Goal: Task Accomplishment & Management: Manage account settings

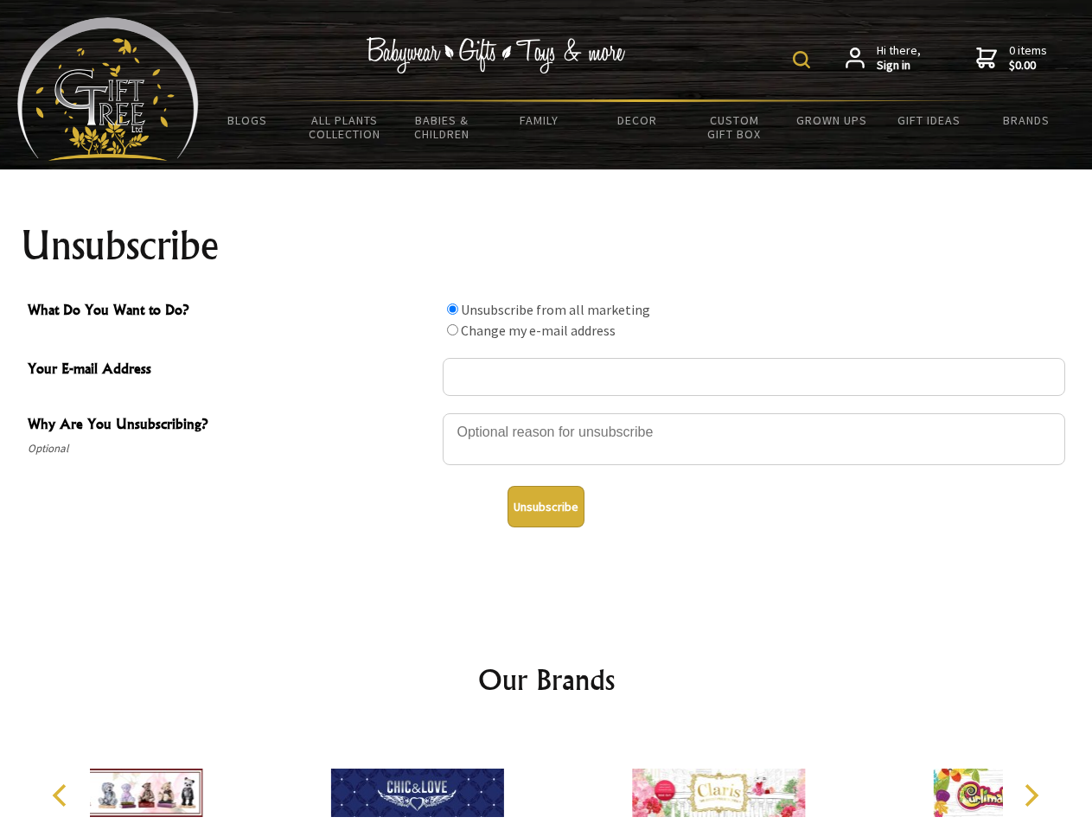
click at [804, 60] on img at bounding box center [801, 59] width 17 height 17
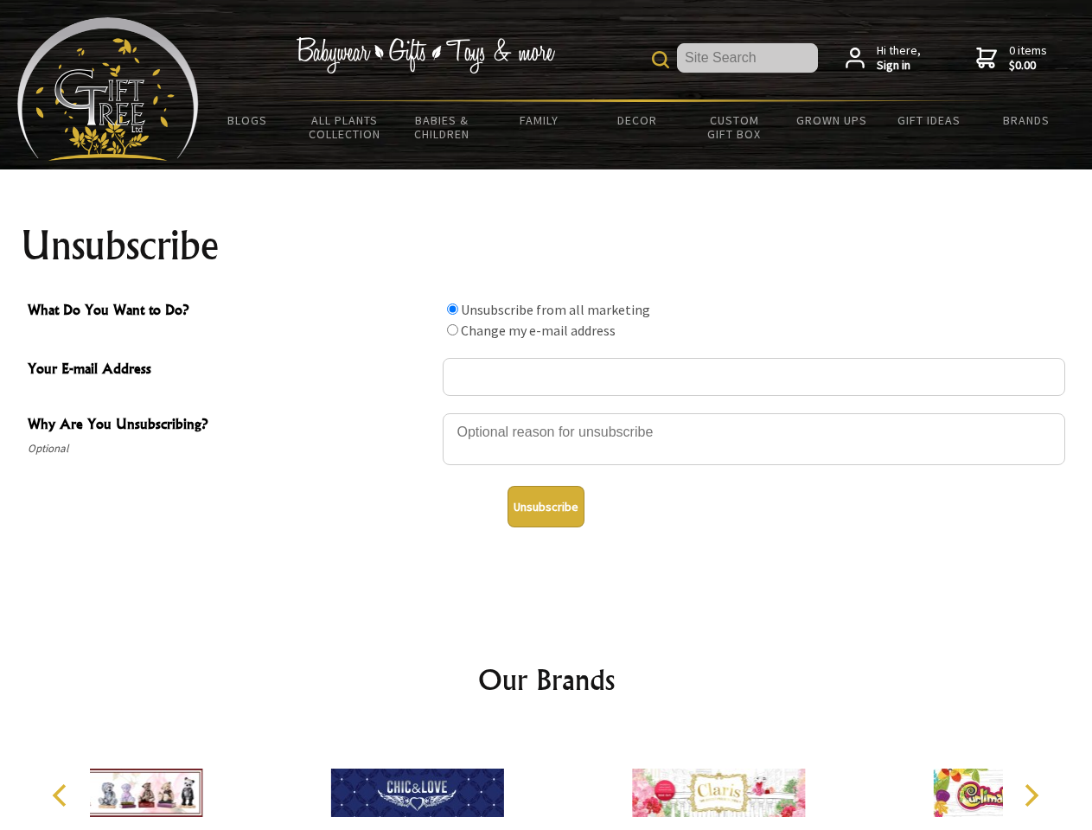
click at [546, 412] on div at bounding box center [754, 442] width 622 height 61
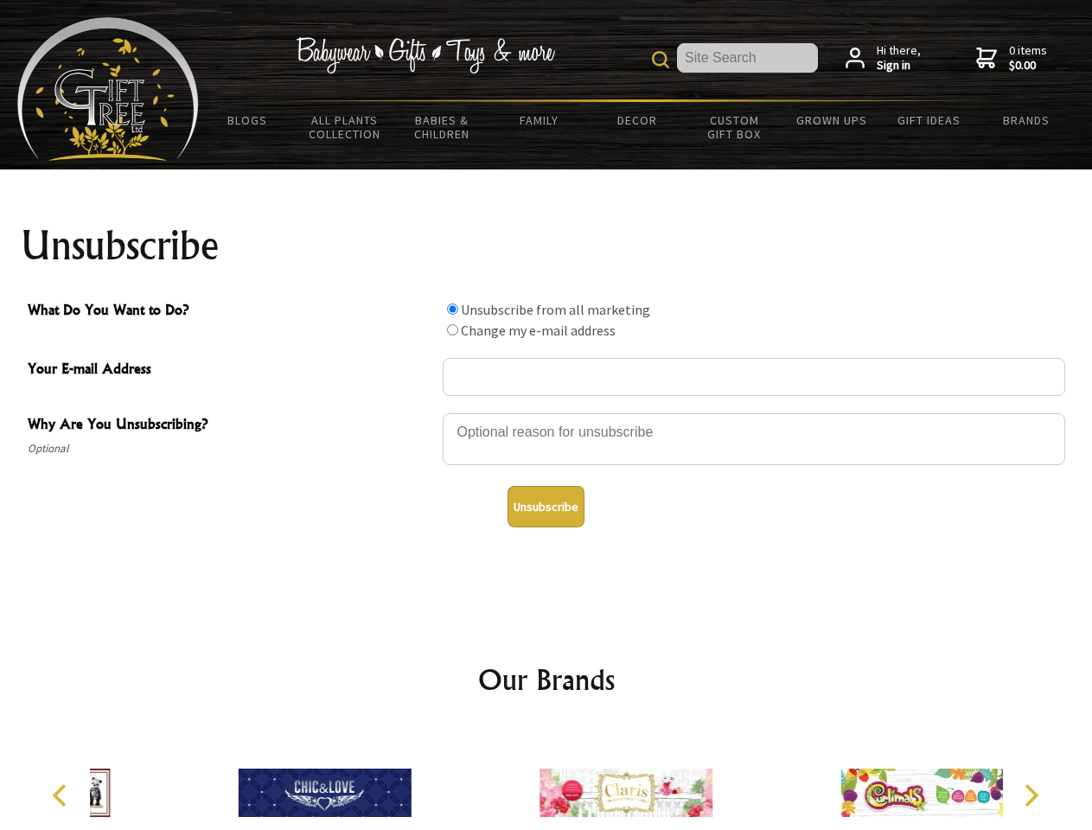
click at [452, 309] on input "What Do You Want to Do?" at bounding box center [452, 308] width 11 height 11
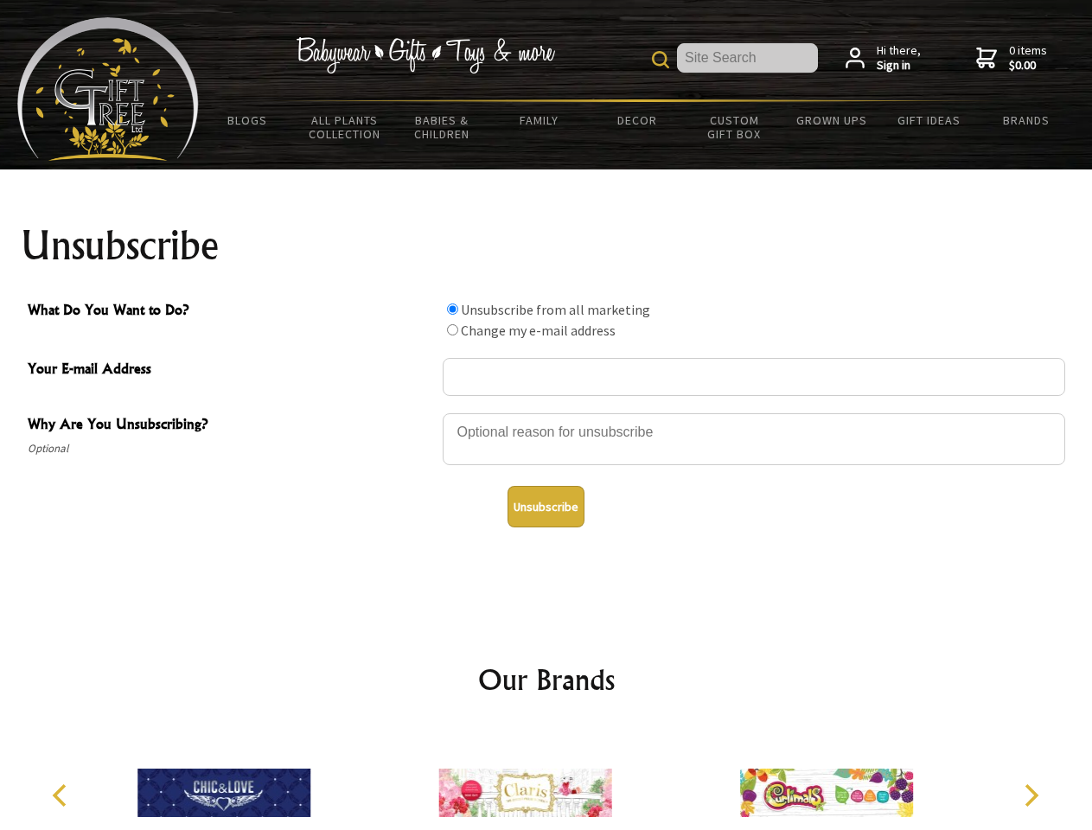
click at [452, 329] on input "What Do You Want to Do?" at bounding box center [452, 329] width 11 height 11
radio input "true"
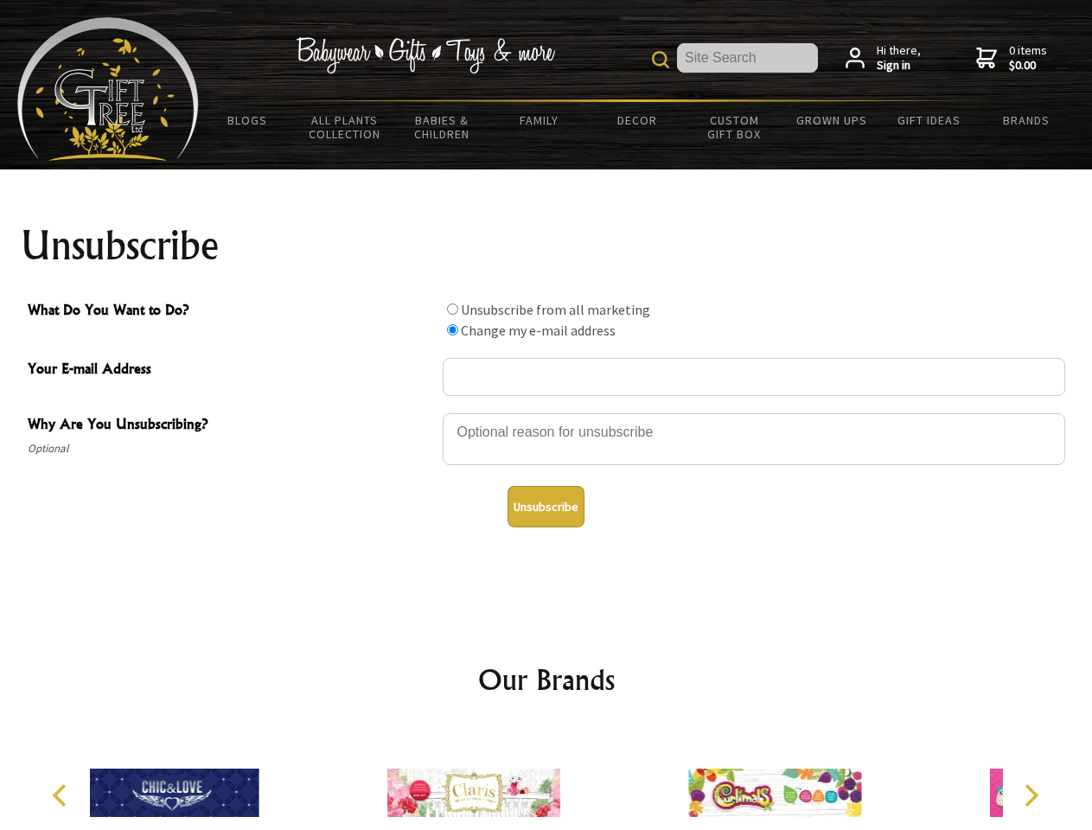
click at [546, 507] on button "Unsubscribe" at bounding box center [545, 506] width 77 height 41
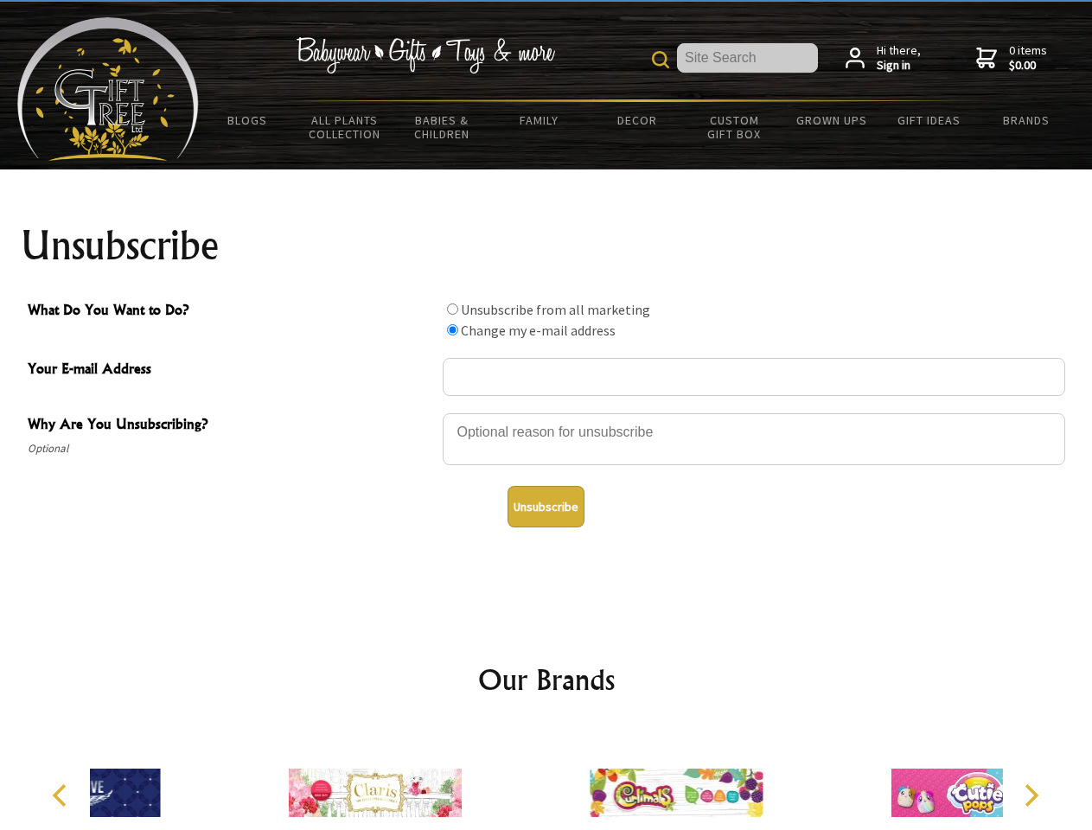
click at [546, 779] on div at bounding box center [676, 795] width 301 height 135
click at [62, 795] on icon "Previous" at bounding box center [61, 795] width 22 height 22
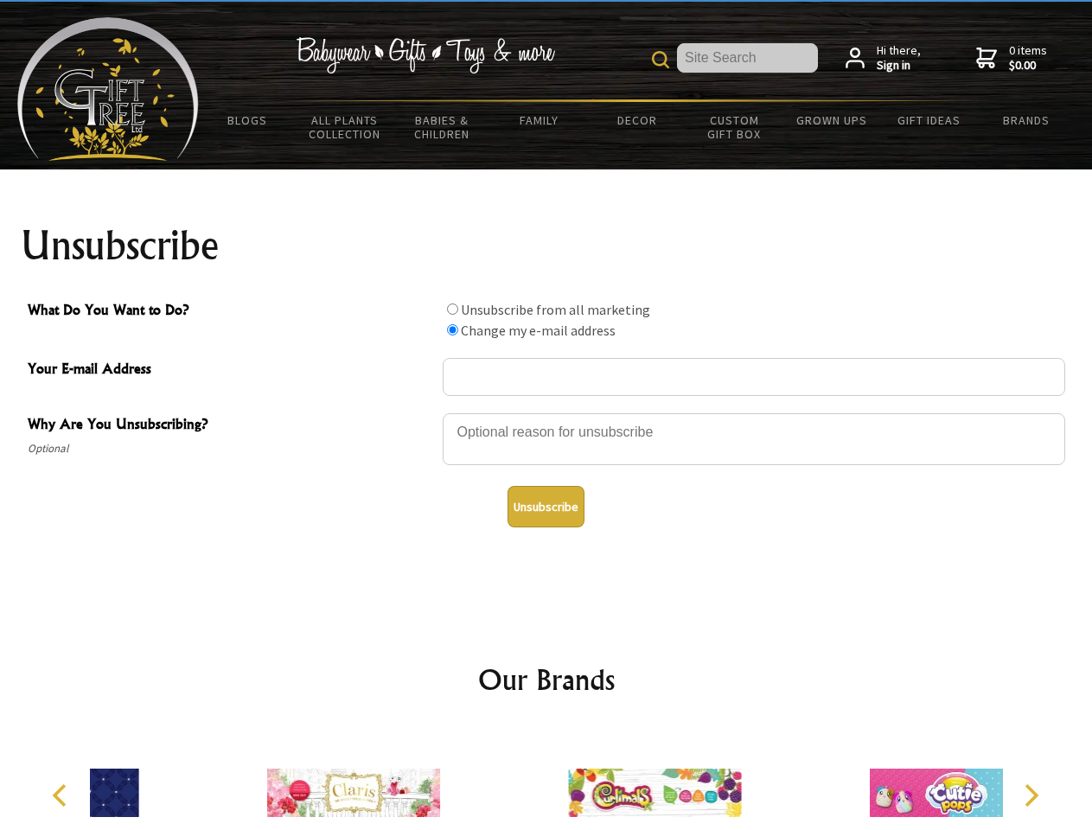
click at [1031, 795] on icon "Next" at bounding box center [1029, 795] width 22 height 22
